Goal: Information Seeking & Learning: Learn about a topic

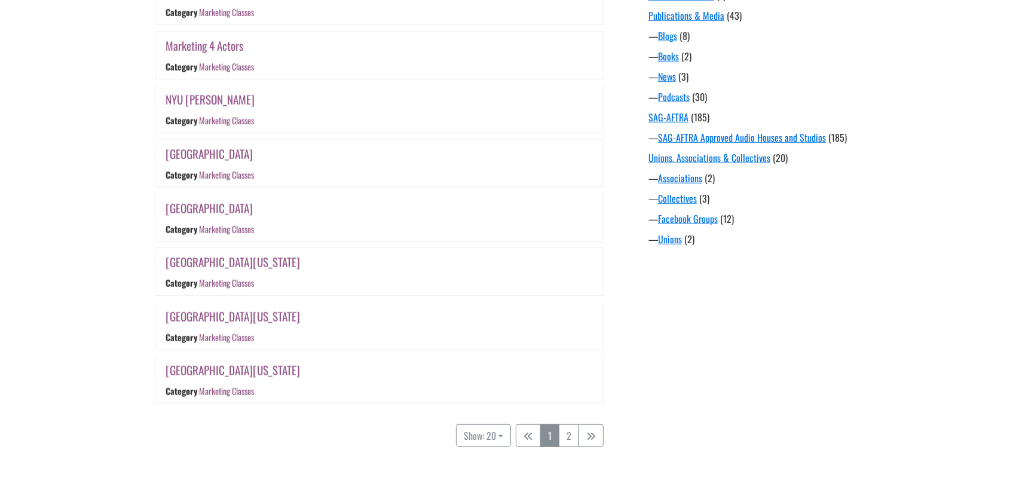
scroll to position [959, 0]
click at [576, 437] on link "2" at bounding box center [569, 435] width 20 height 23
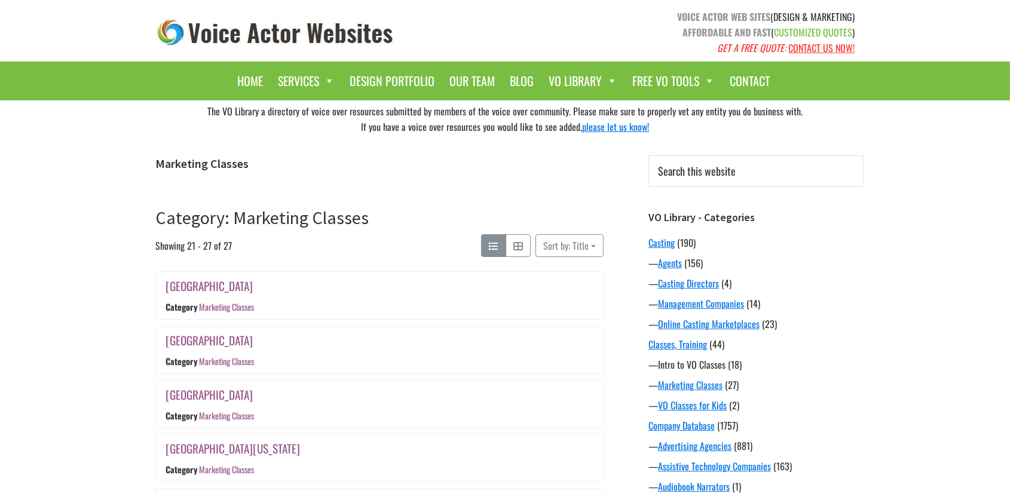
click at [687, 365] on link "Intro to VO Classes" at bounding box center [692, 364] width 68 height 14
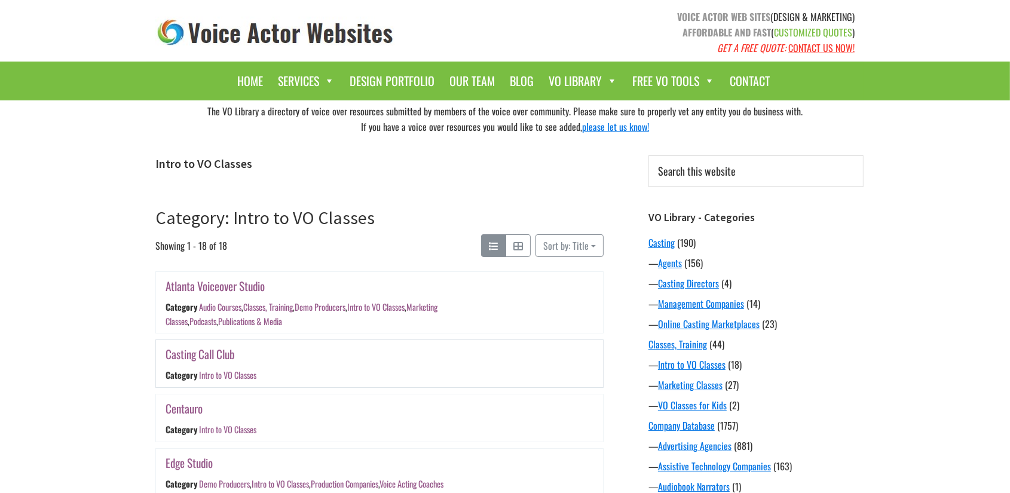
click at [417, 350] on div "Casting Call Club" at bounding box center [305, 354] width 279 height 19
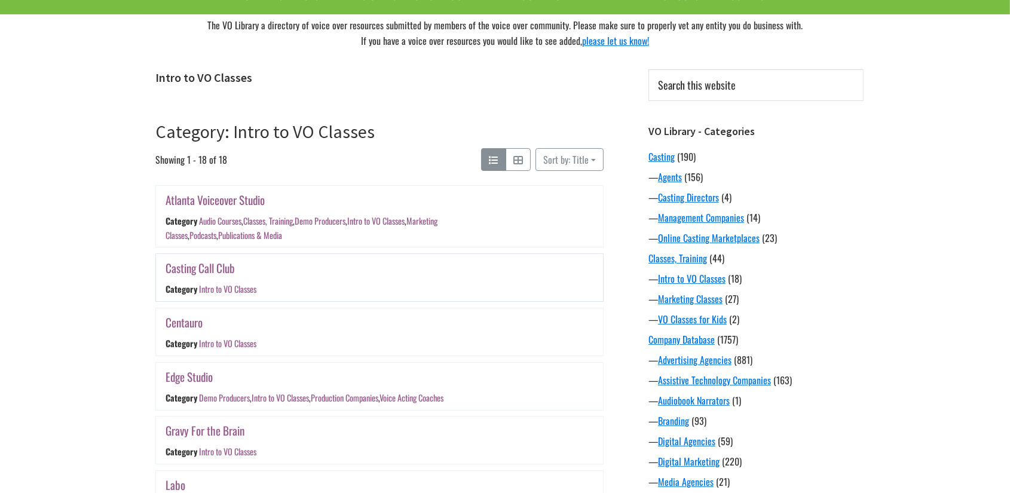
scroll to position [87, 0]
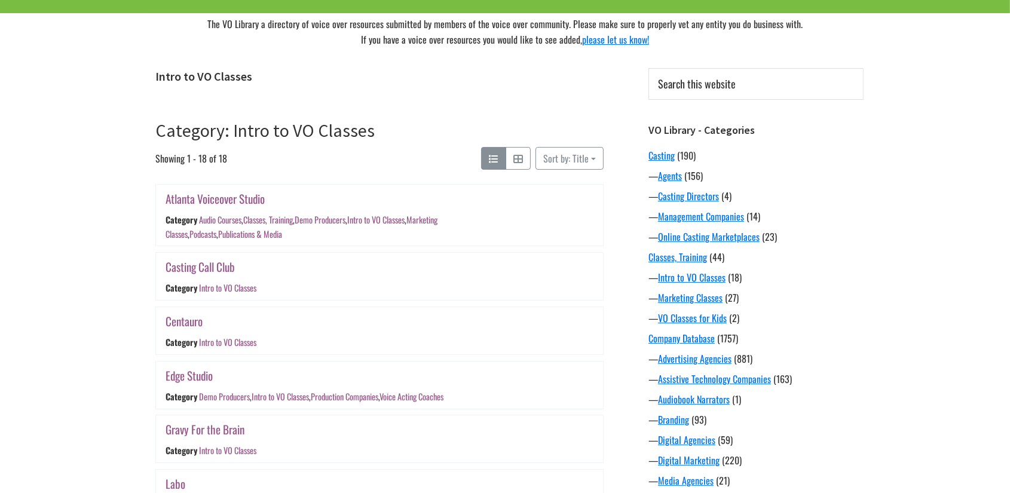
click at [567, 170] on div "Sort by: Title Newest First Oldest First Title (desc) Distance Random Bookmarks" at bounding box center [570, 158] width 68 height 23
click at [557, 157] on button "Sort by: Title" at bounding box center [570, 158] width 68 height 23
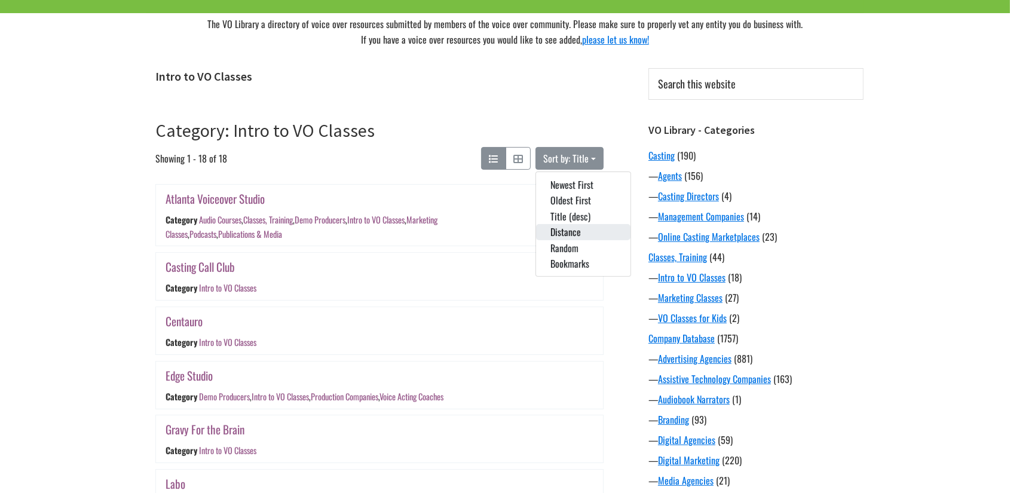
click at [574, 236] on button "Distance" at bounding box center [583, 232] width 94 height 16
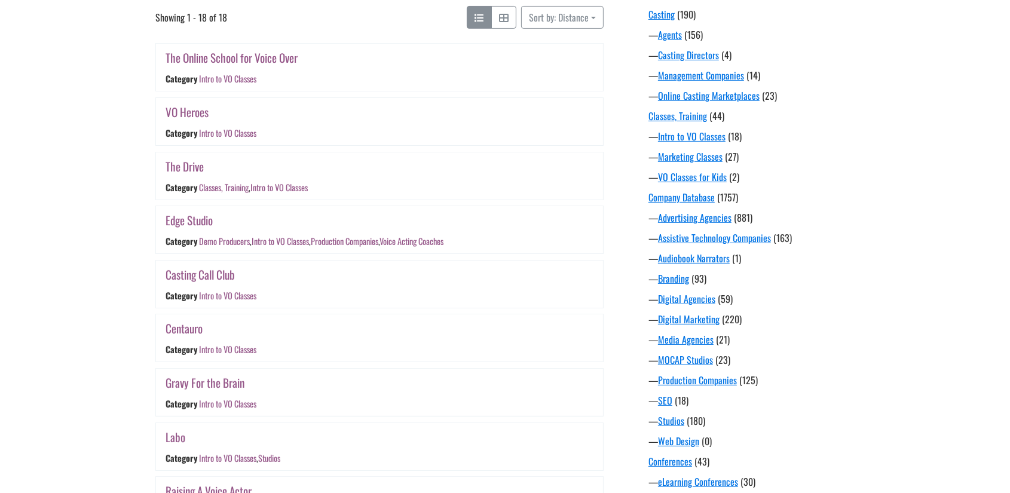
scroll to position [223, 0]
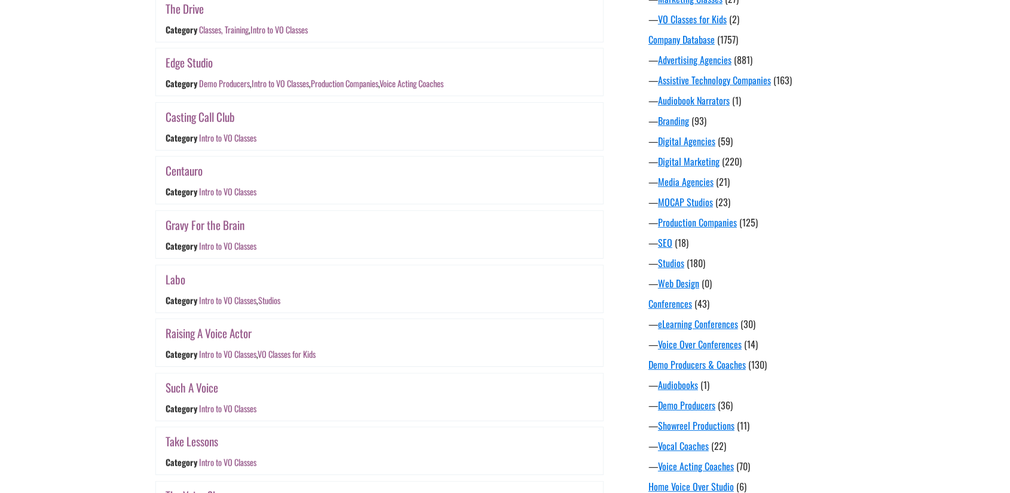
click at [74, 182] on div "Skip to main content Skip to primary sidebar VOICE ACTOR WEB SITES (DESIGN & MA…" at bounding box center [505, 328] width 1010 height 1428
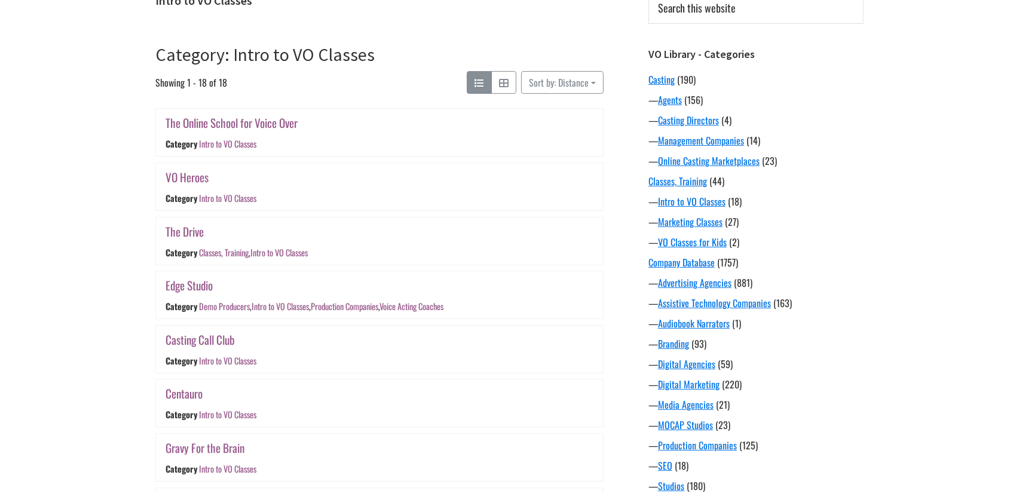
scroll to position [161, 0]
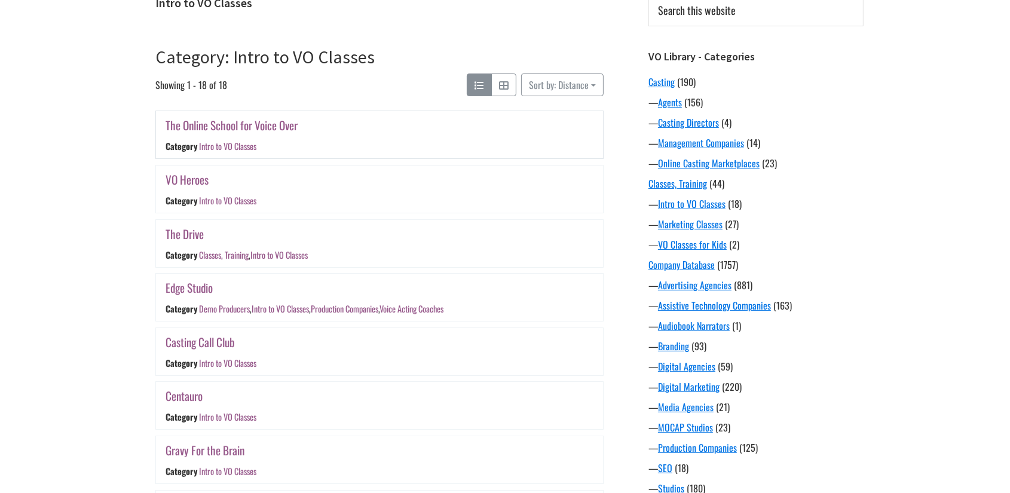
click at [226, 124] on link "The Online School for Voice Over" at bounding box center [232, 125] width 132 height 17
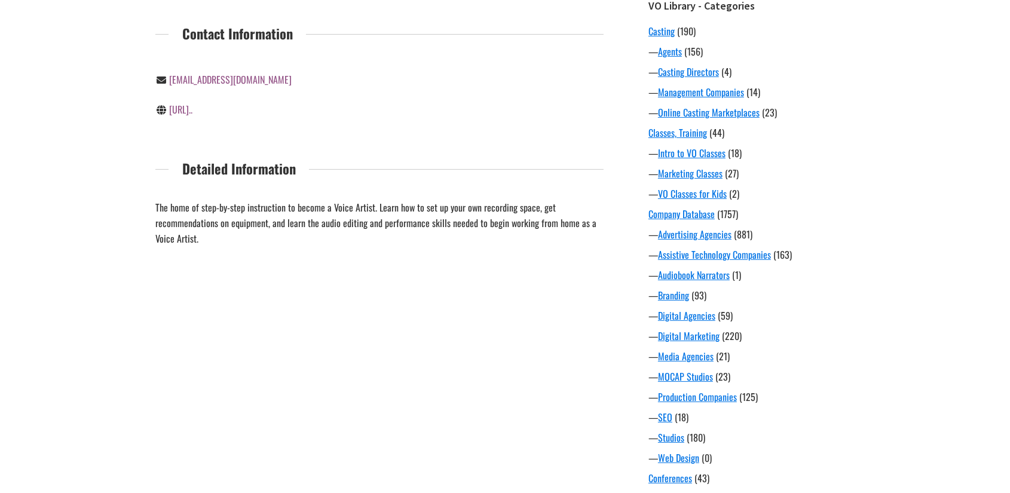
scroll to position [212, 0]
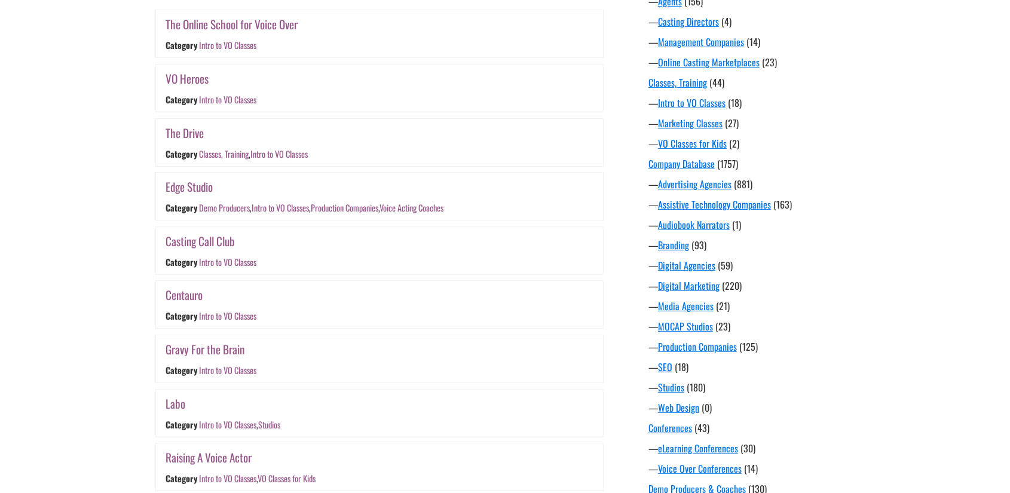
scroll to position [292, 0]
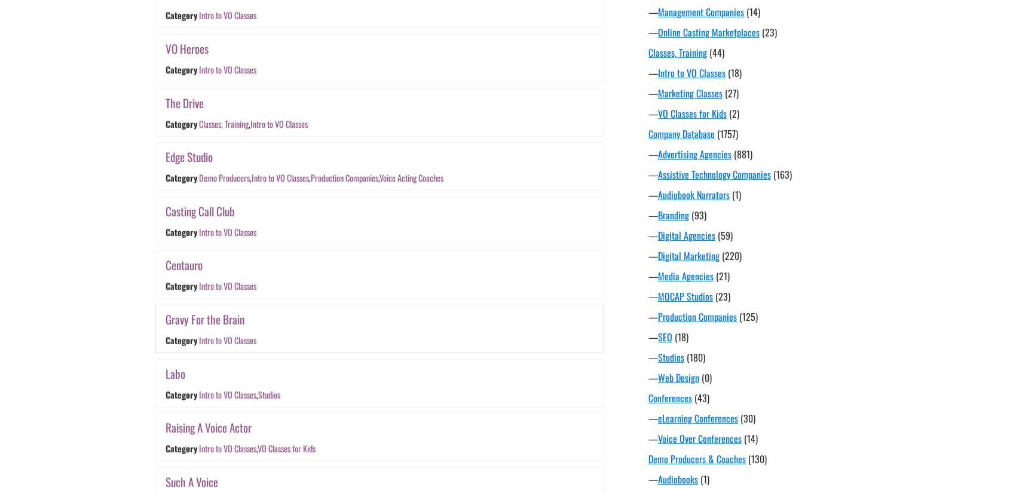
click at [222, 328] on link "Gravy For the Brain" at bounding box center [205, 319] width 79 height 17
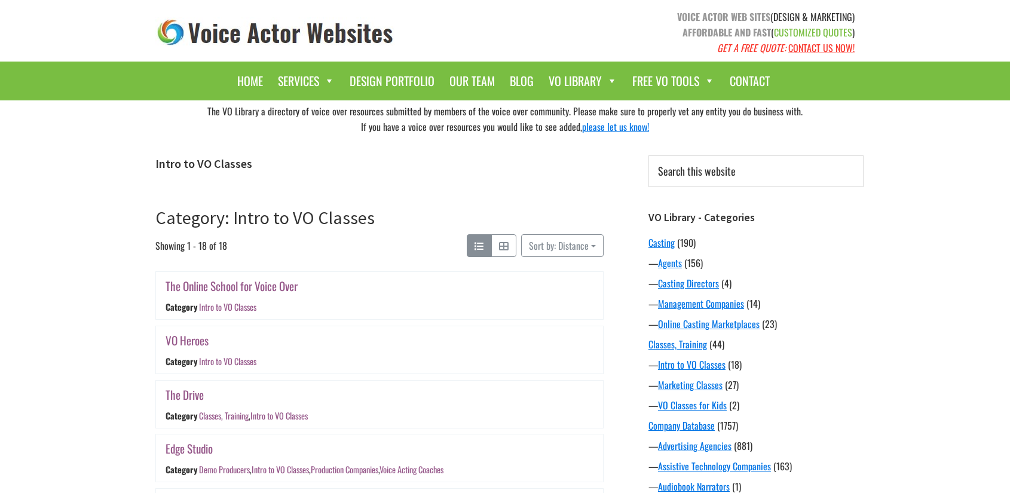
scroll to position [292, 0]
